Goal: Task Accomplishment & Management: Manage account settings

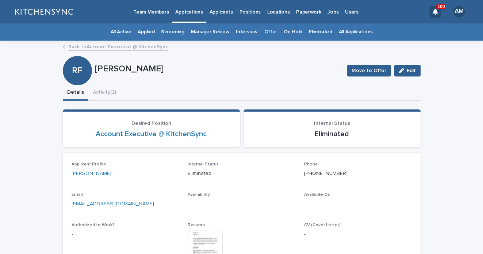
click at [356, 35] on link "All Applications" at bounding box center [356, 31] width 34 height 17
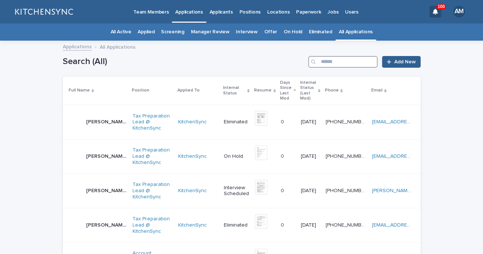
click at [353, 64] on input "Search" at bounding box center [342, 62] width 69 height 12
type input "********"
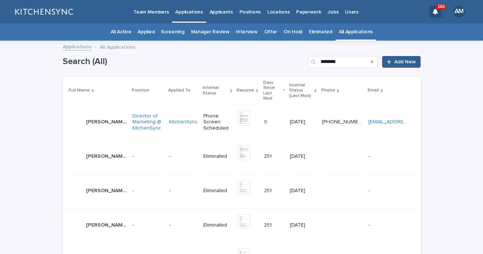
click at [91, 123] on td "[PERSON_NAME] [PERSON_NAME]" at bounding box center [96, 122] width 67 height 34
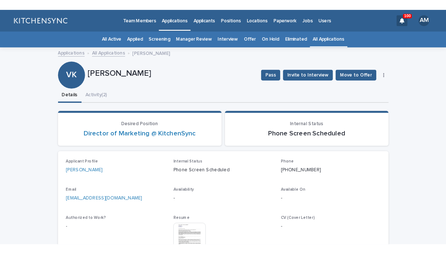
scroll to position [38, 0]
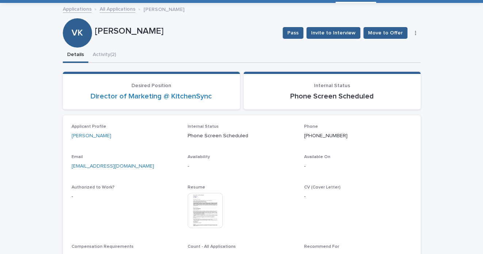
click at [211, 213] on img at bounding box center [205, 210] width 35 height 35
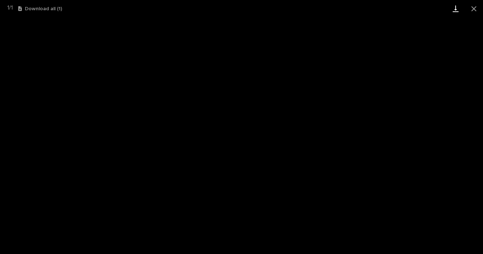
click at [457, 12] on link "Download" at bounding box center [456, 8] width 18 height 17
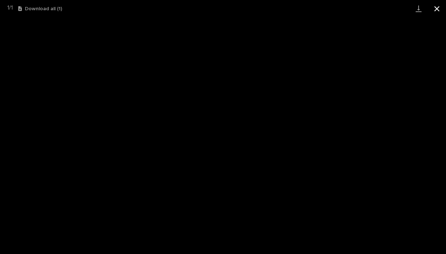
click at [436, 12] on button "Close gallery" at bounding box center [437, 8] width 18 height 17
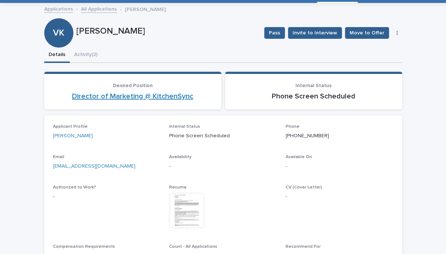
click at [156, 96] on link "Director of Marketing @ KitchenSync" at bounding box center [132, 96] width 121 height 9
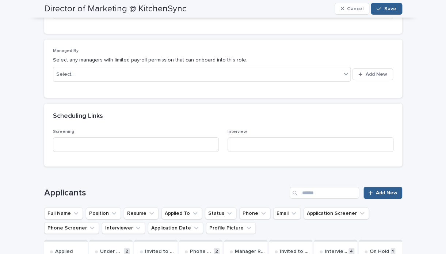
scroll to position [926, 0]
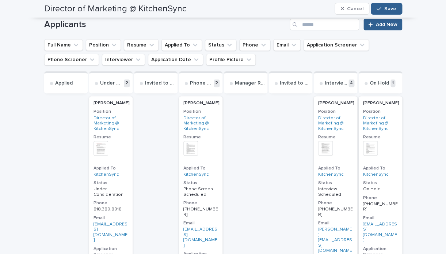
click at [215, 100] on p "[PERSON_NAME]" at bounding box center [201, 102] width 36 height 5
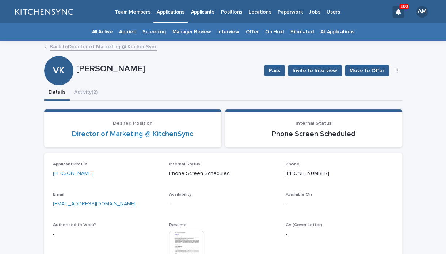
drag, startPoint x: 77, startPoint y: 69, endPoint x: 176, endPoint y: 71, distance: 98.7
click at [176, 71] on p "[PERSON_NAME]" at bounding box center [167, 69] width 182 height 11
copy p "[PERSON_NAME]"
click at [95, 92] on button "Activity (2)" at bounding box center [86, 92] width 32 height 15
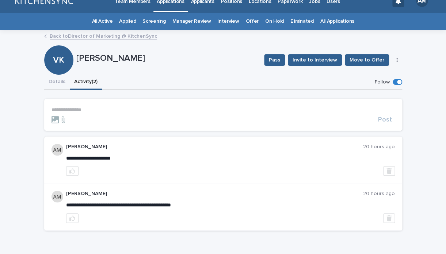
scroll to position [12, 0]
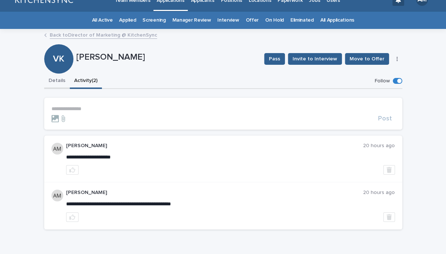
click at [53, 77] on button "Details" at bounding box center [57, 80] width 26 height 15
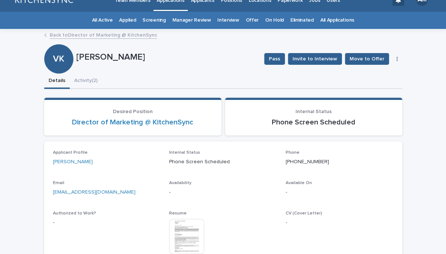
click at [219, 93] on div "Loading... Saving… Loading... Saving… Desired Position Director of Marketing @ …" at bounding box center [223, 198] width 358 height 216
click at [170, 124] on link "Director of Marketing @ KitchenSync" at bounding box center [132, 122] width 121 height 9
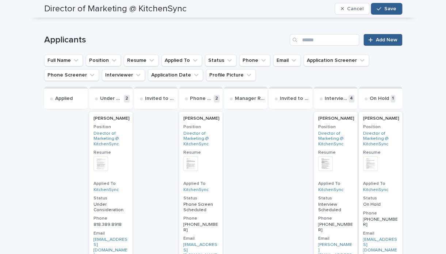
scroll to position [911, 0]
click at [202, 116] on p "[PERSON_NAME]" at bounding box center [201, 118] width 36 height 5
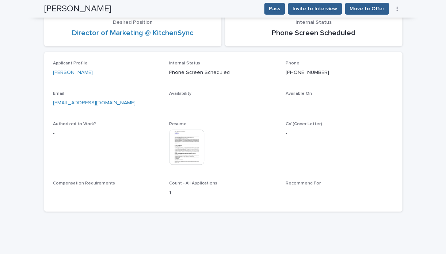
scroll to position [35, 0]
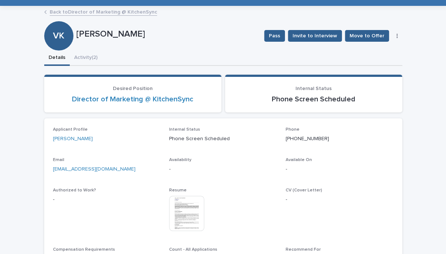
click at [399, 36] on button "button" at bounding box center [397, 35] width 10 height 5
click at [373, 51] on button "Edit" at bounding box center [375, 51] width 48 height 12
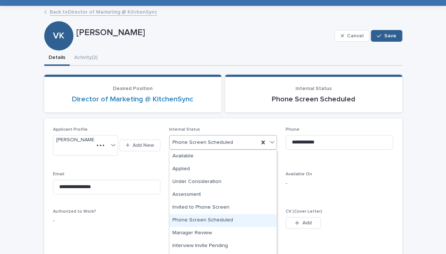
scroll to position [126, 0]
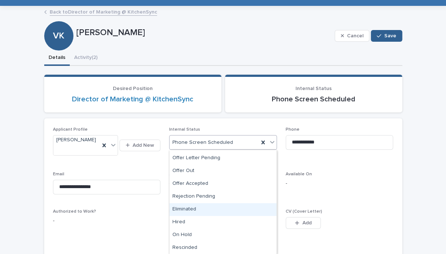
click at [205, 210] on div "Eliminated" at bounding box center [223, 209] width 107 height 13
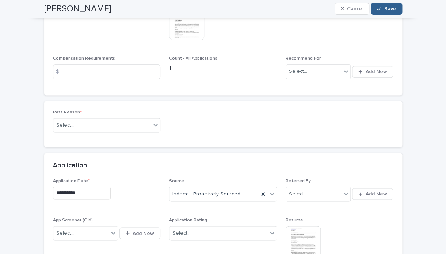
scroll to position [250, 0]
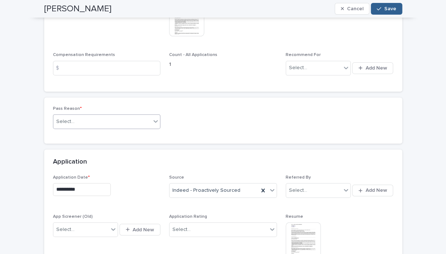
click at [115, 128] on div "Select..." at bounding box center [102, 121] width 98 height 12
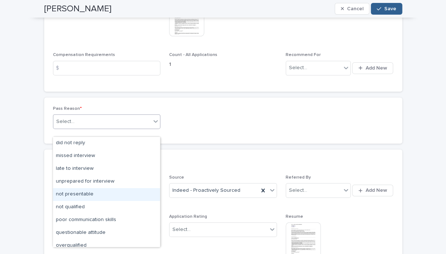
scroll to position [57, 0]
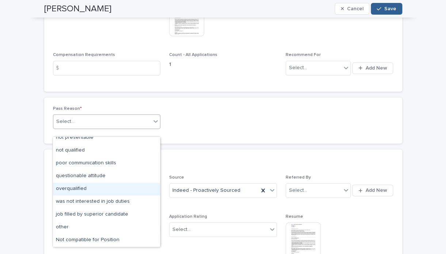
click at [119, 189] on div "overqualified" at bounding box center [106, 188] width 107 height 13
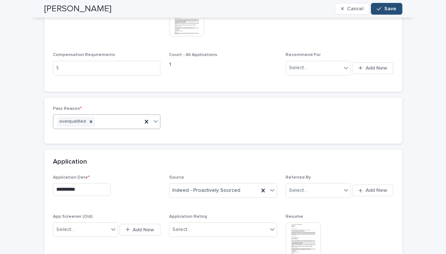
click at [379, 8] on icon "button" at bounding box center [379, 8] width 4 height 5
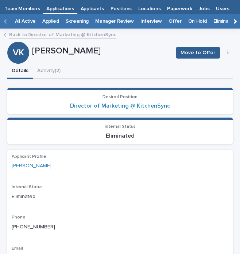
scroll to position [15, 0]
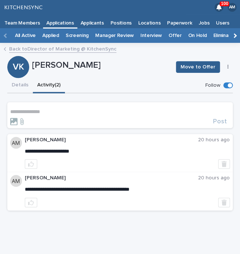
click at [43, 112] on p "**********" at bounding box center [120, 112] width 220 height 6
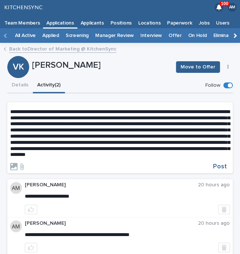
click at [224, 168] on form "**********" at bounding box center [120, 139] width 220 height 61
click at [219, 170] on span "Post" at bounding box center [220, 166] width 14 height 7
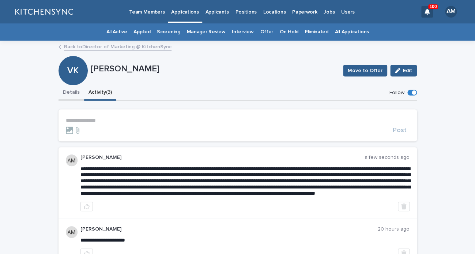
click at [75, 94] on button "Details" at bounding box center [71, 92] width 26 height 15
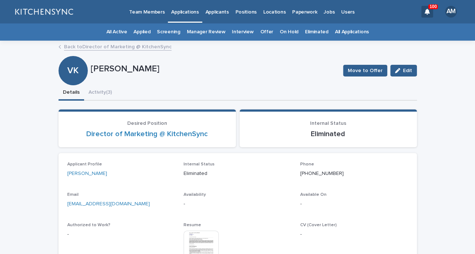
click at [138, 191] on div "Applicant Profile [PERSON_NAME] Internal Status Eliminated Phone [PHONE_NUMBER]…" at bounding box center [237, 233] width 341 height 142
click at [345, 26] on link "All Applications" at bounding box center [352, 31] width 34 height 17
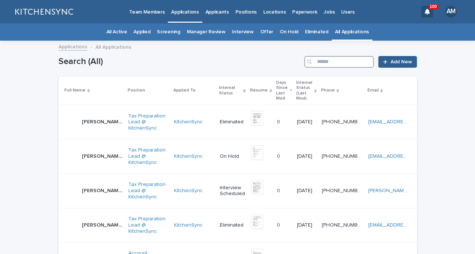
click at [336, 66] on input "Search" at bounding box center [338, 62] width 69 height 12
type input "******"
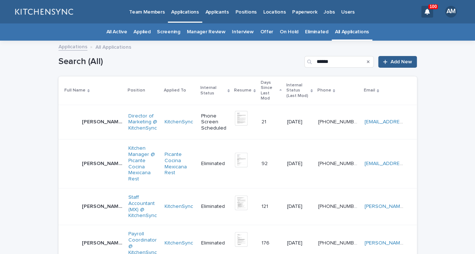
click at [96, 117] on p "[PERSON_NAME]" at bounding box center [103, 121] width 42 height 8
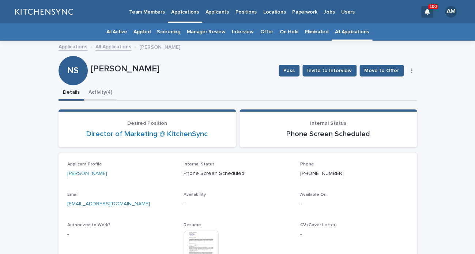
click at [109, 90] on button "Activity (4)" at bounding box center [100, 92] width 33 height 15
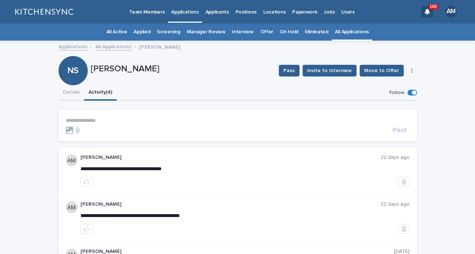
click at [468, 170] on div "**********" at bounding box center [237, 209] width 475 height 336
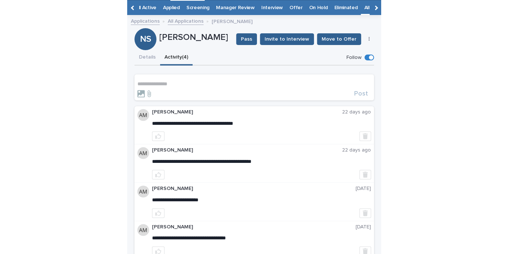
scroll to position [0, 7]
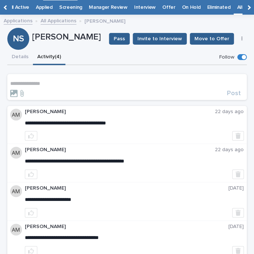
click at [56, 86] on p "**********" at bounding box center [127, 83] width 234 height 6
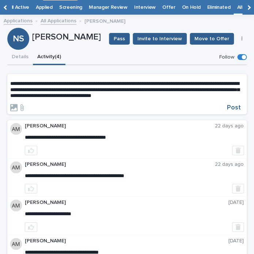
click at [152, 99] on p "**********" at bounding box center [127, 89] width 234 height 18
click at [214, 98] on p "**********" at bounding box center [127, 89] width 234 height 18
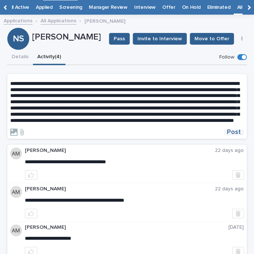
click at [239, 135] on span "Post" at bounding box center [234, 132] width 14 height 7
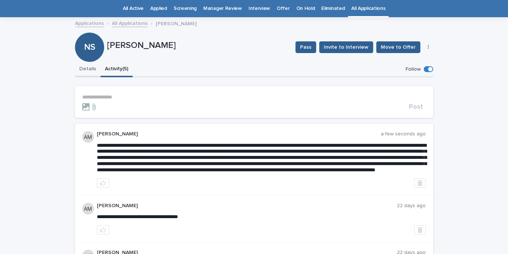
click at [84, 72] on button "Details" at bounding box center [88, 69] width 26 height 15
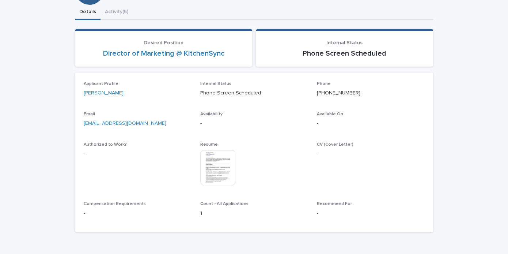
scroll to position [88, 0]
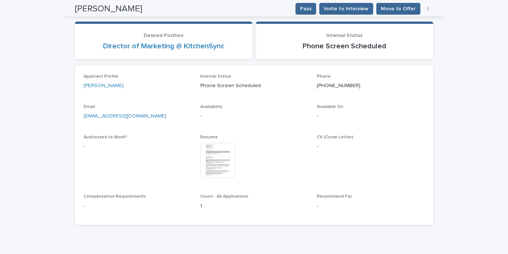
click at [216, 173] on img at bounding box center [217, 160] width 35 height 35
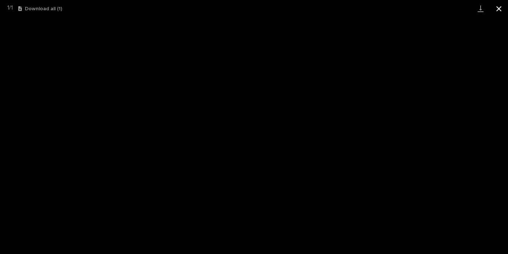
click at [483, 8] on button "Close gallery" at bounding box center [499, 8] width 18 height 17
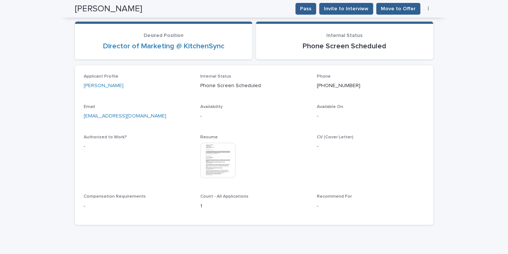
click at [427, 11] on button "button" at bounding box center [428, 8] width 10 height 5
click at [414, 25] on button "Edit" at bounding box center [406, 24] width 48 height 12
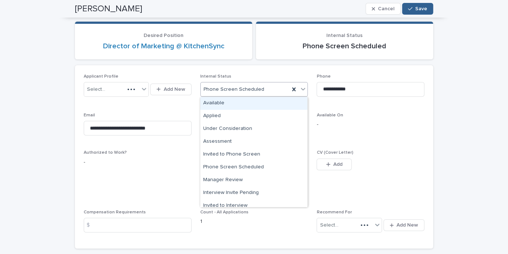
click at [268, 91] on div "Phone Screen Scheduled" at bounding box center [245, 89] width 89 height 12
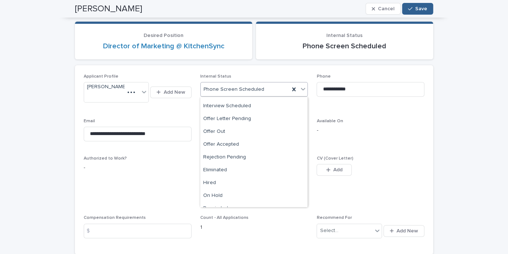
scroll to position [121, 0]
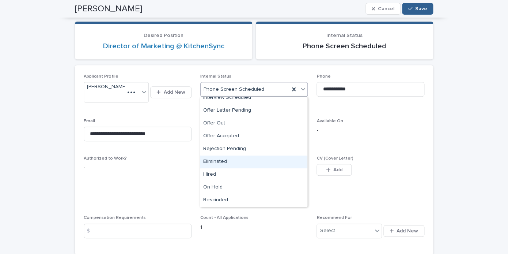
click at [255, 163] on div "Eliminated" at bounding box center [253, 161] width 107 height 13
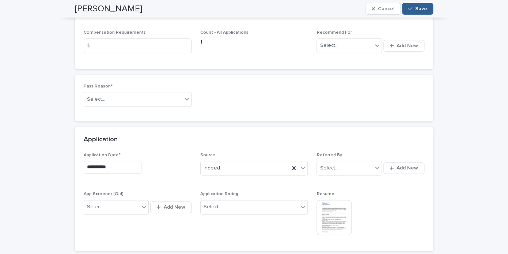
scroll to position [276, 0]
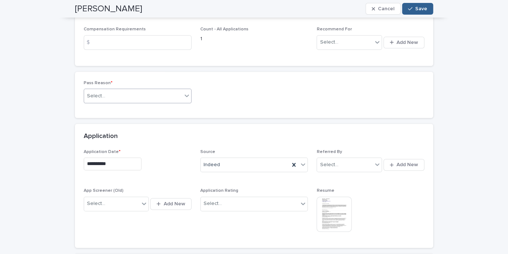
click at [168, 102] on div "Select..." at bounding box center [133, 96] width 98 height 12
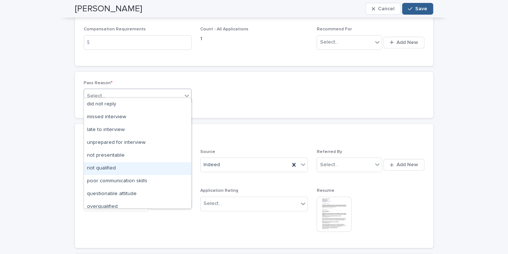
scroll to position [57, 0]
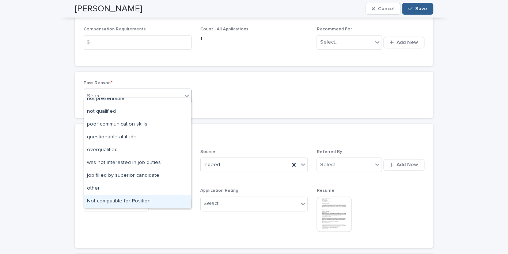
drag, startPoint x: 144, startPoint y: 195, endPoint x: 143, endPoint y: 198, distance: 3.7
click at [143, 198] on div "Not compatible for Position" at bounding box center [137, 201] width 107 height 13
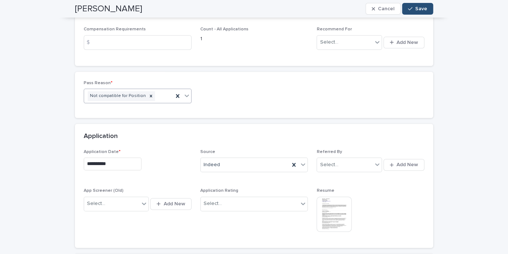
click at [418, 13] on button "Save" at bounding box center [417, 9] width 31 height 12
